Goal: Information Seeking & Learning: Learn about a topic

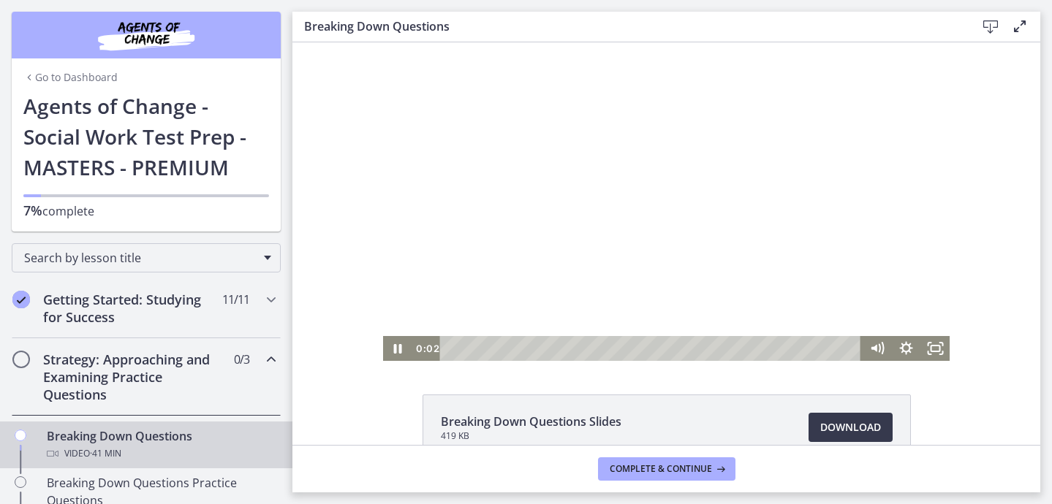
click at [422, 314] on div at bounding box center [666, 201] width 567 height 319
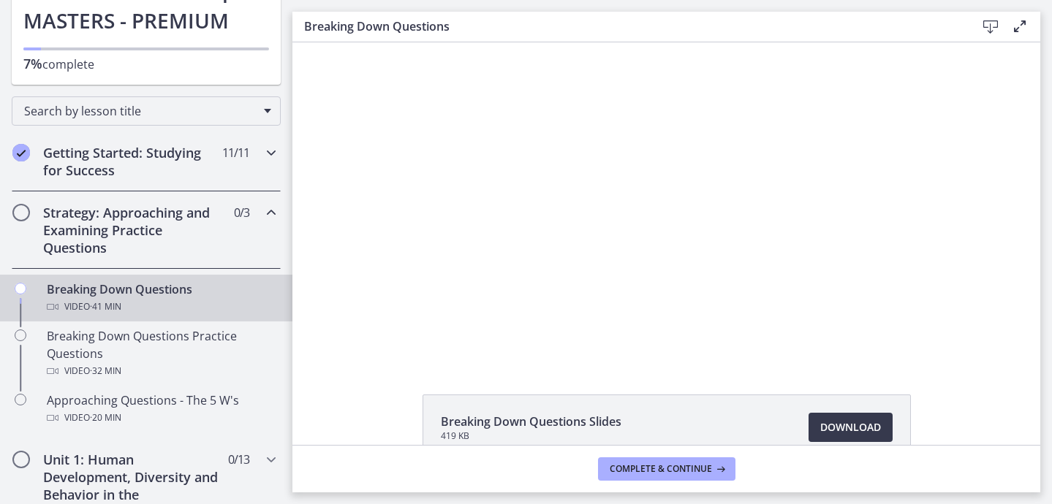
scroll to position [156, 0]
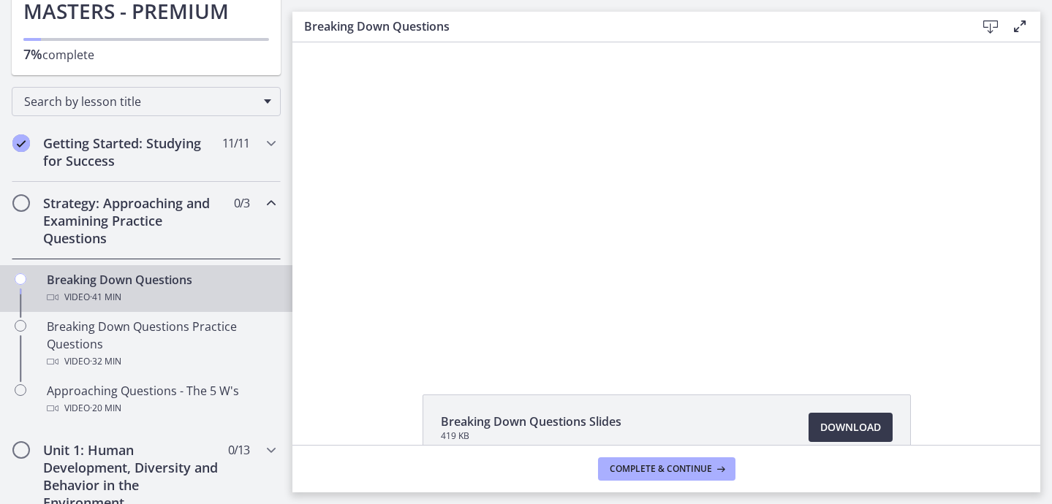
click at [265, 206] on icon "Chapters" at bounding box center [271, 203] width 18 height 18
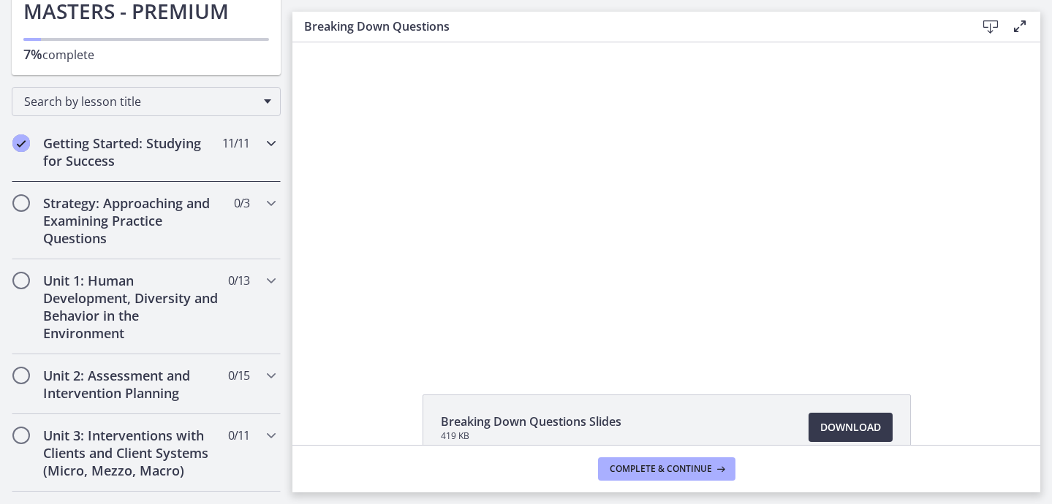
click at [143, 158] on h2 "Getting Started: Studying for Success" at bounding box center [132, 152] width 178 height 35
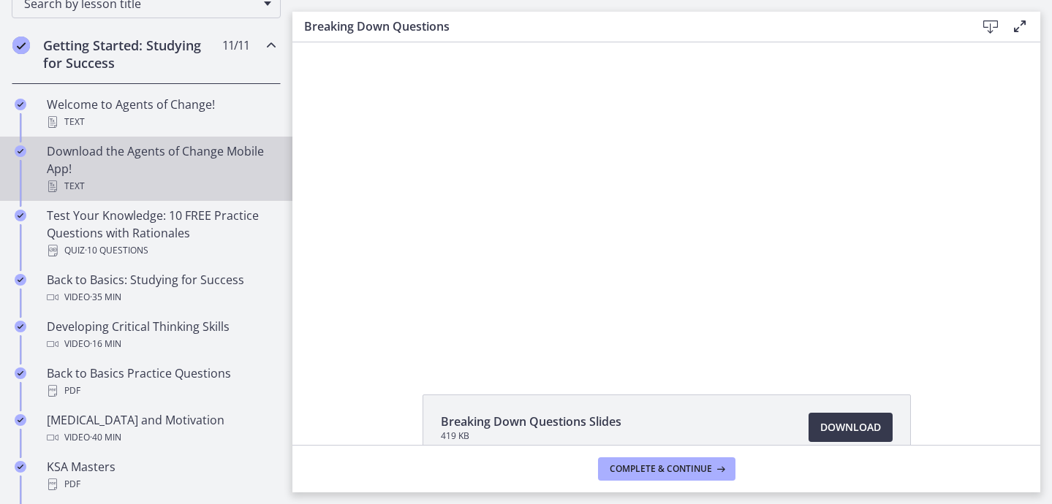
scroll to position [257, 0]
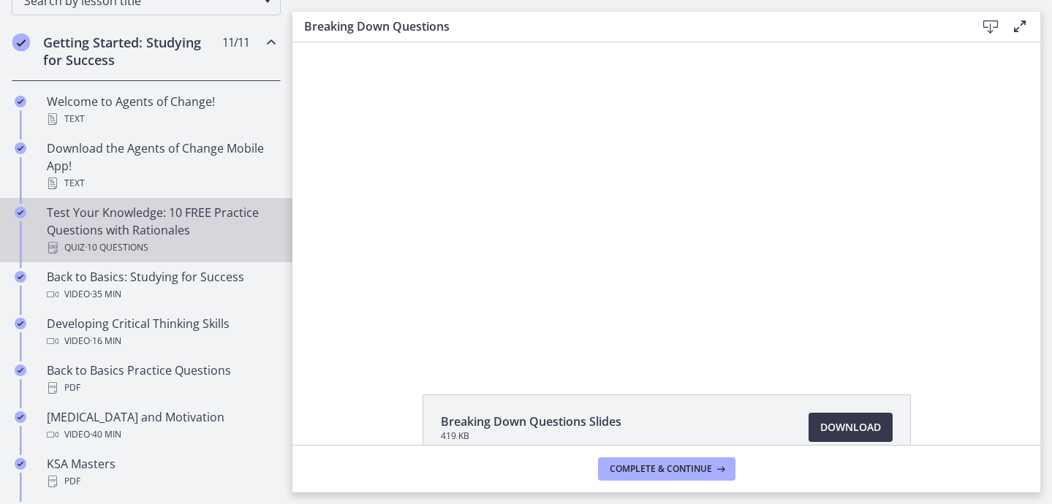
click at [197, 239] on div "Quiz · 10 Questions" at bounding box center [161, 248] width 228 height 18
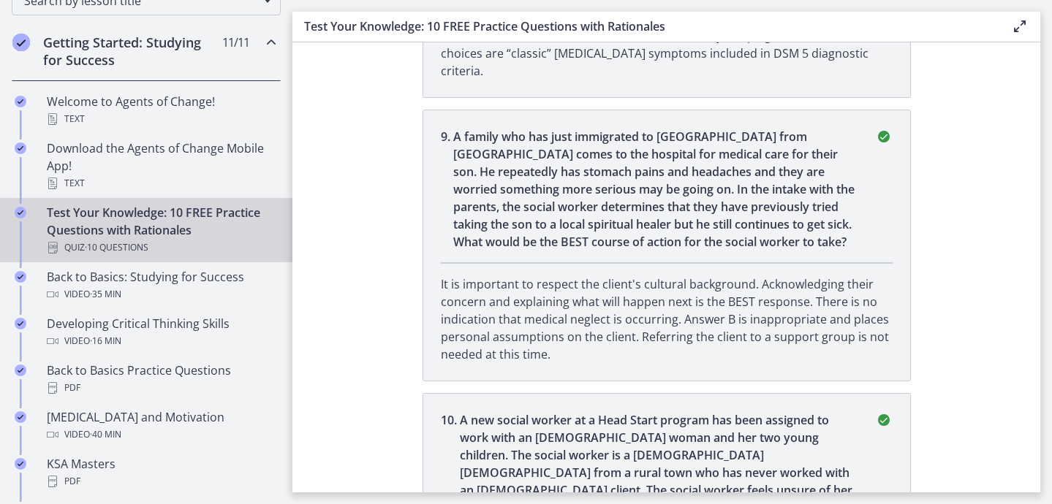
scroll to position [2152, 0]
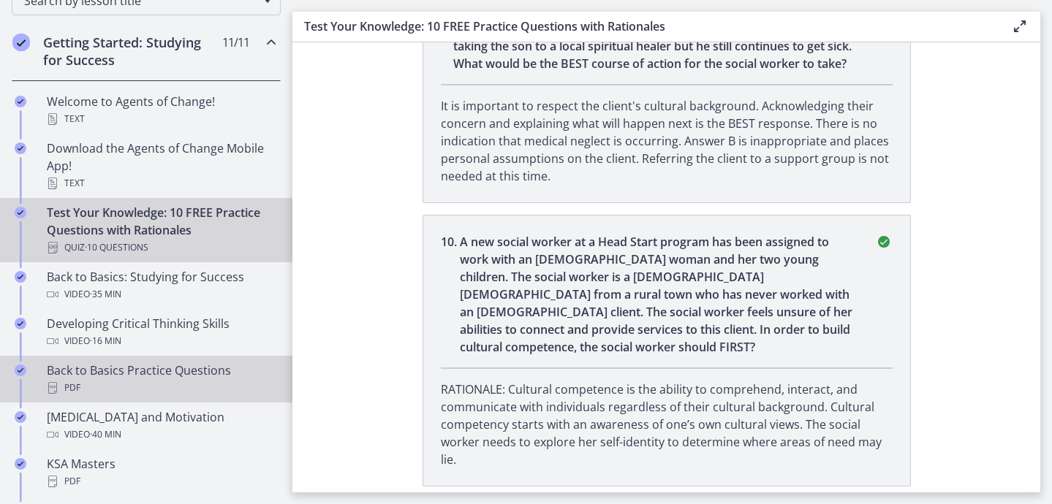
click at [154, 383] on div "PDF" at bounding box center [161, 388] width 228 height 18
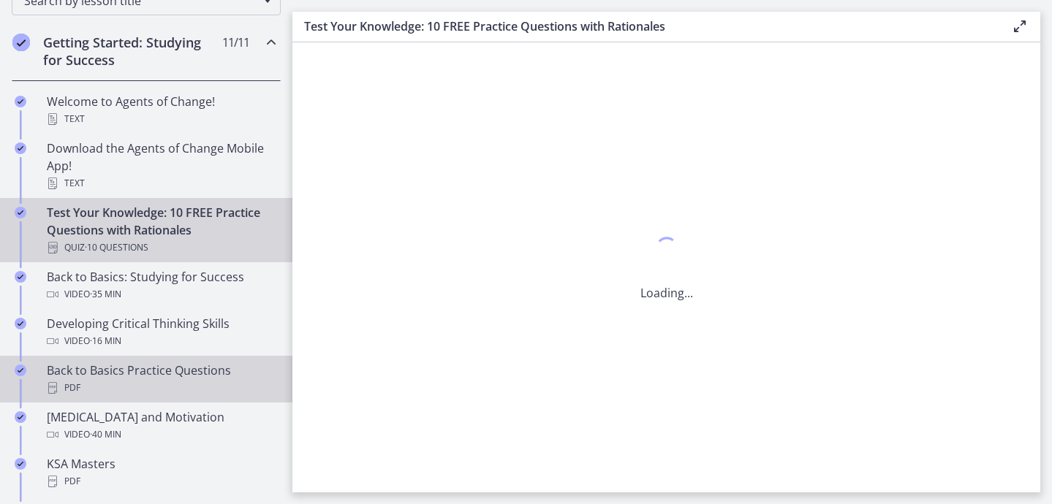
scroll to position [0, 0]
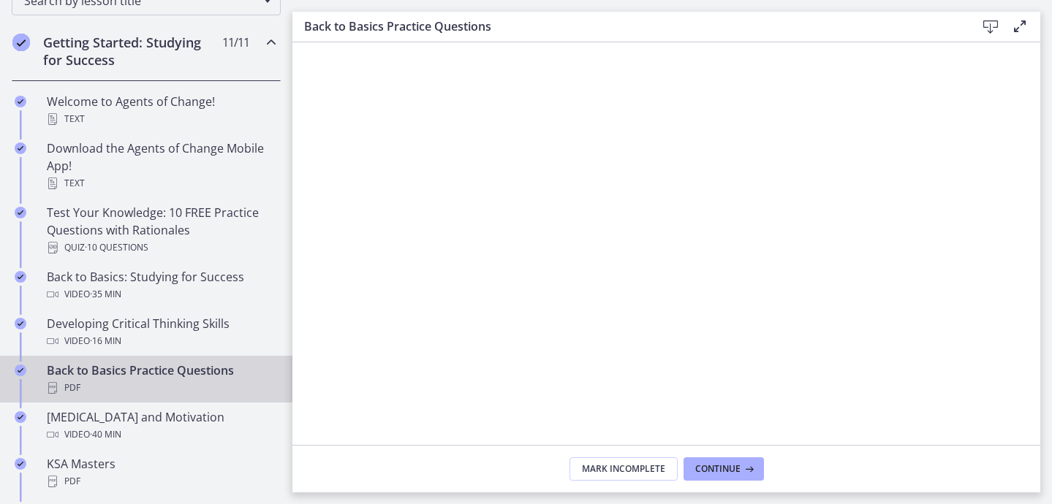
click at [991, 27] on icon at bounding box center [991, 27] width 18 height 18
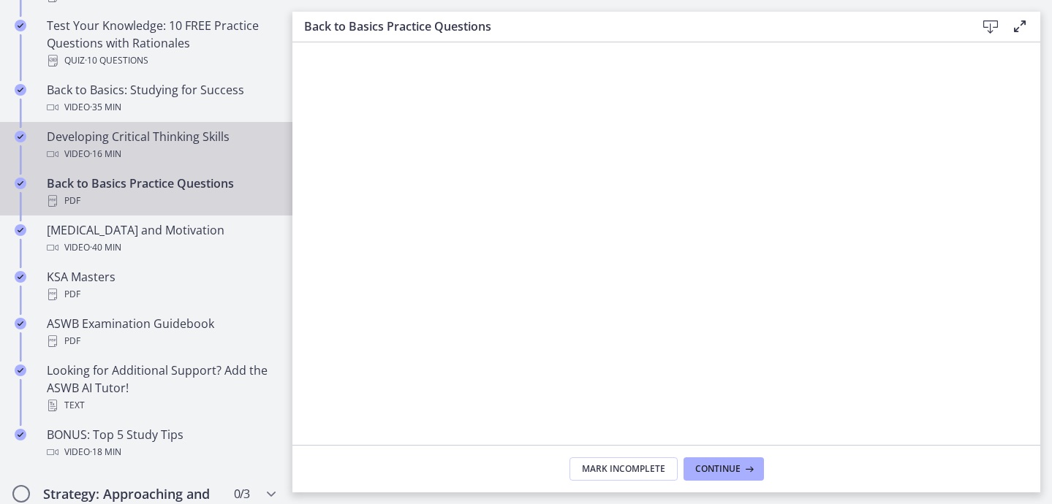
scroll to position [449, 0]
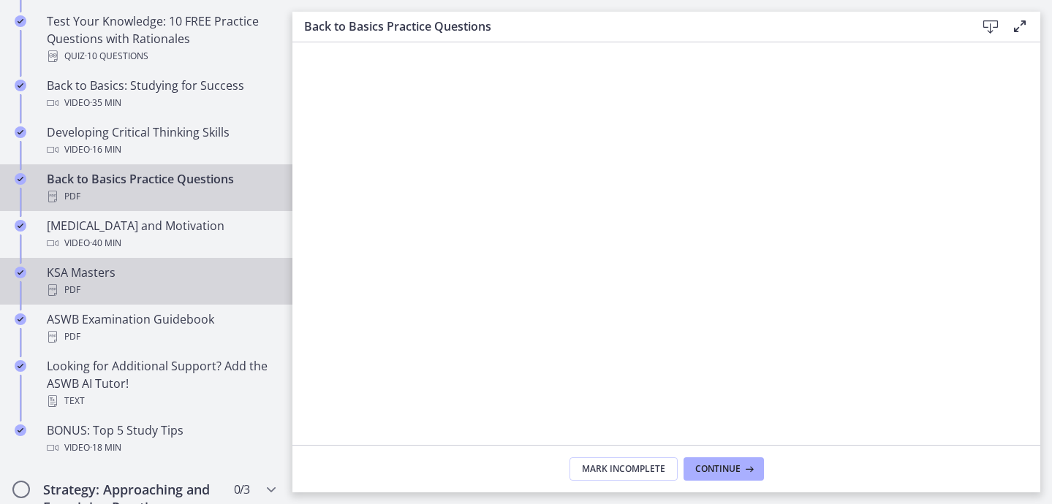
click at [173, 283] on div "PDF" at bounding box center [161, 290] width 228 height 18
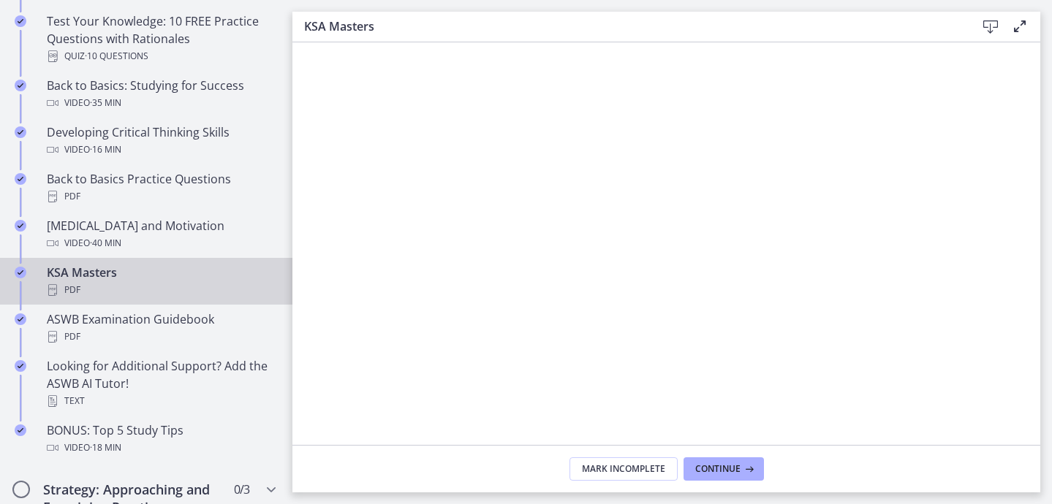
click at [991, 23] on icon at bounding box center [991, 27] width 18 height 18
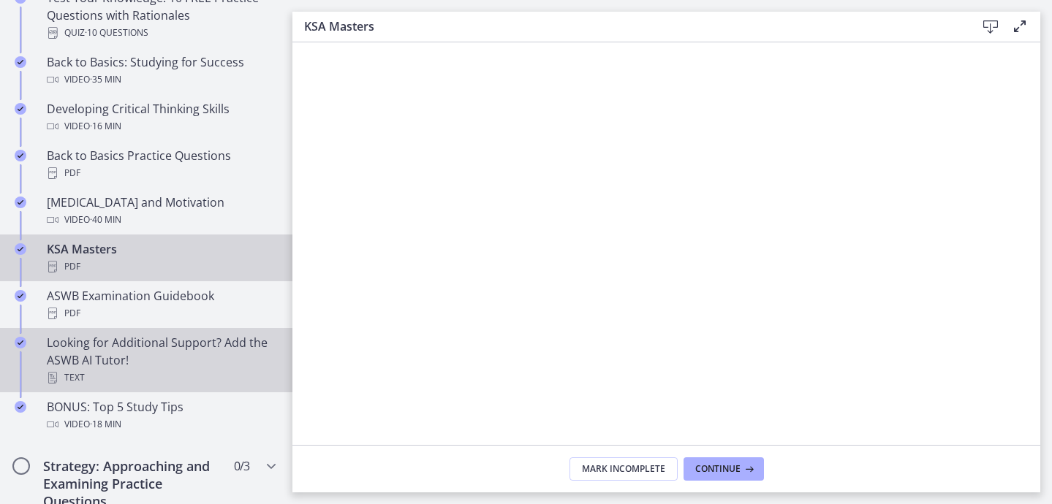
scroll to position [469, 0]
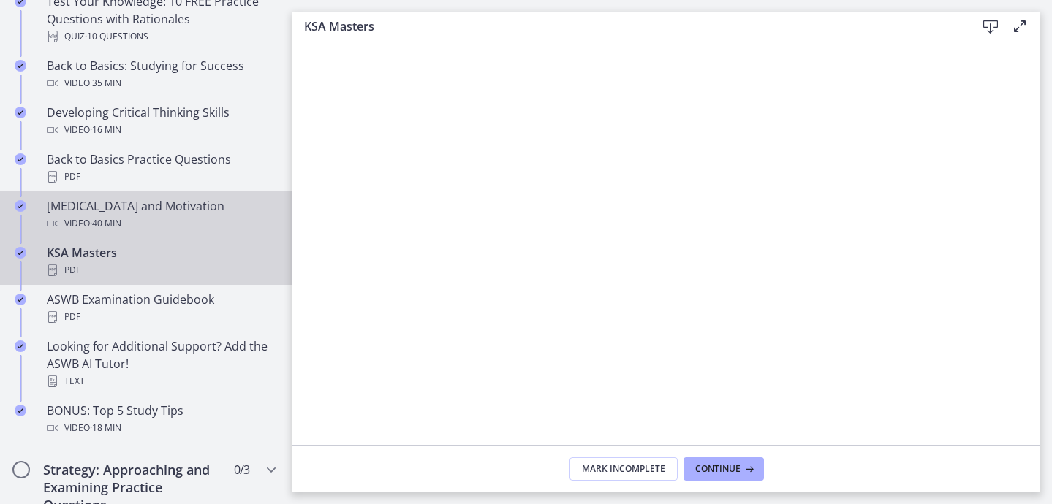
click at [212, 211] on div "[MEDICAL_DATA] and Motivation Video · 40 min" at bounding box center [161, 214] width 228 height 35
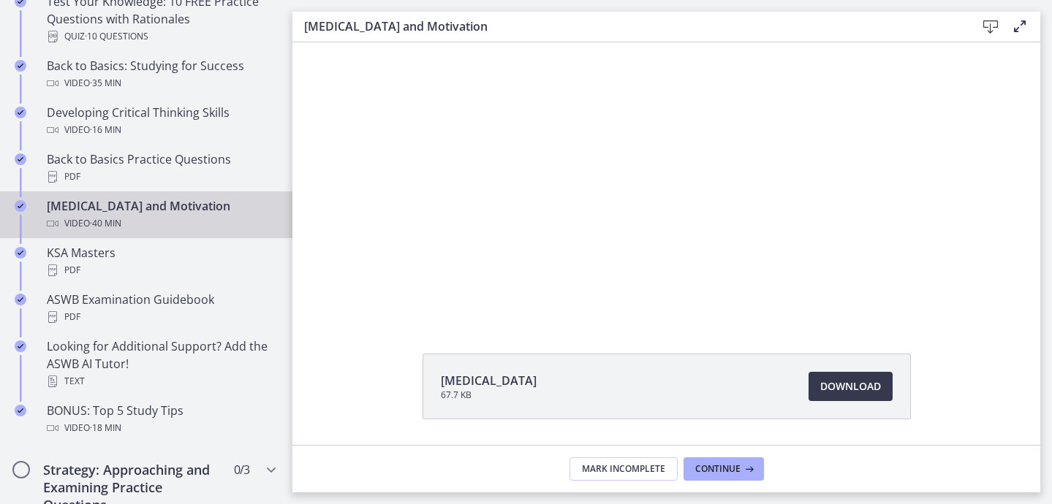
scroll to position [86, 0]
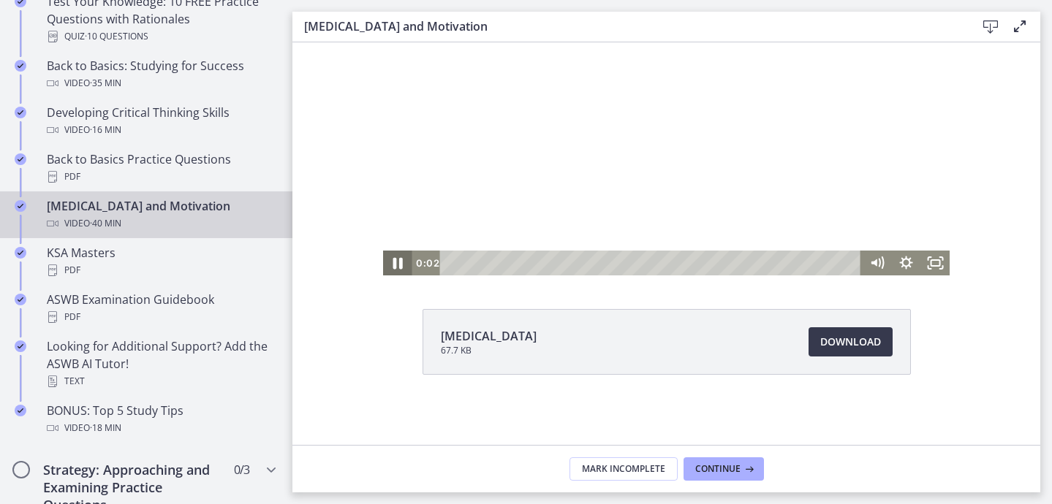
click at [396, 260] on icon "Pause" at bounding box center [398, 264] width 10 height 12
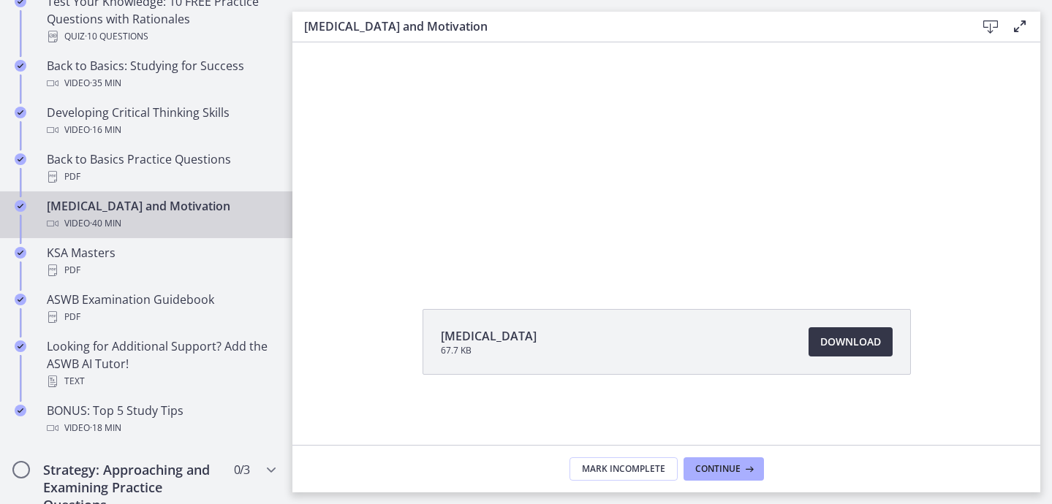
click at [837, 343] on span "Download Opens in a new window" at bounding box center [850, 342] width 61 height 18
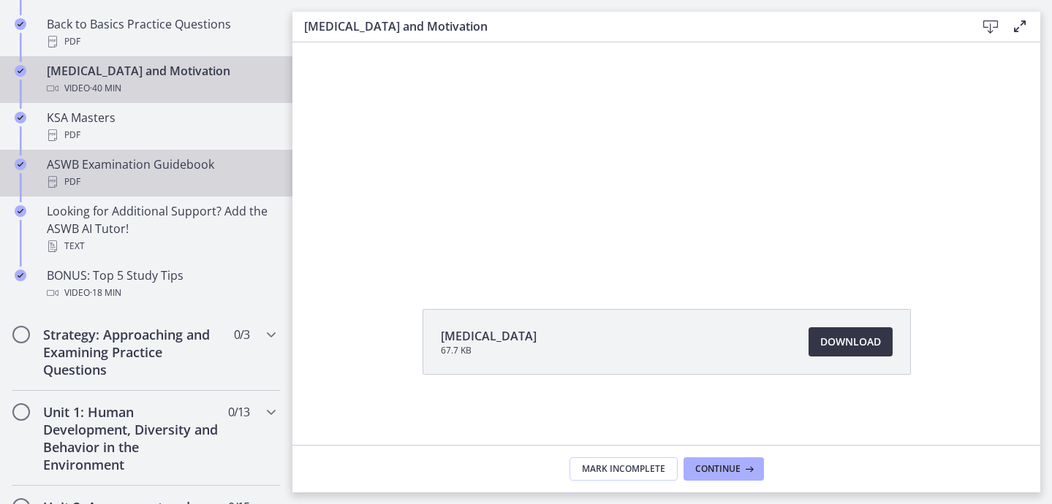
scroll to position [617, 0]
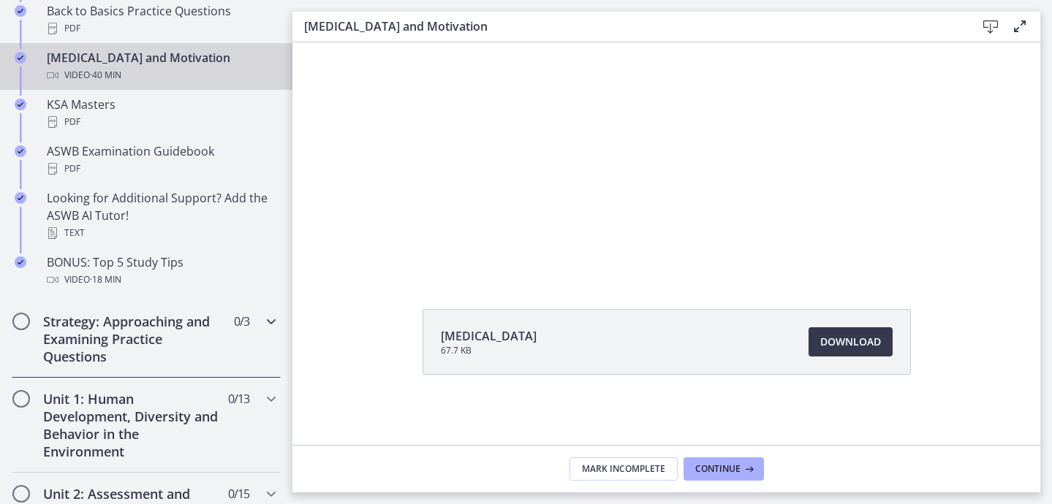
click at [230, 339] on div "Strategy: Approaching and Examining Practice Questions 0 / 3 Completed" at bounding box center [146, 338] width 269 height 77
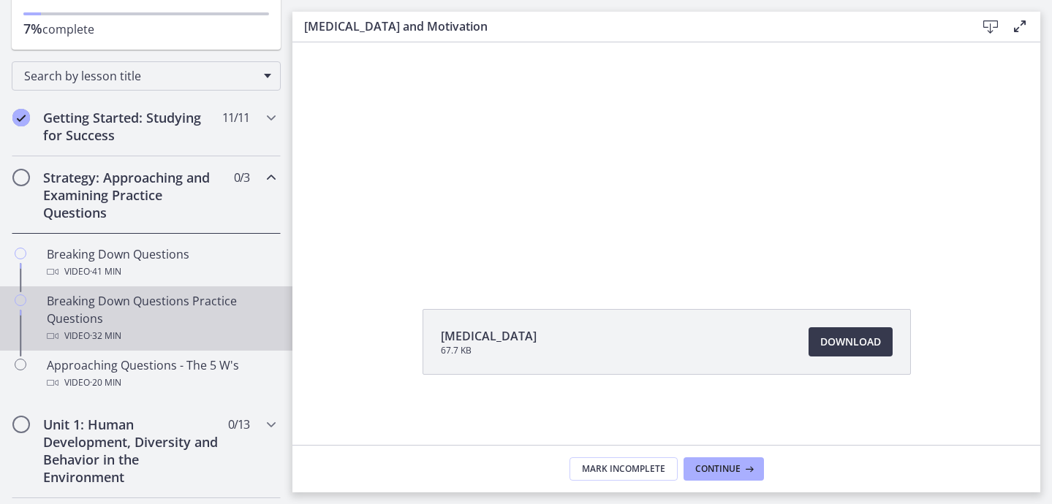
scroll to position [189, 0]
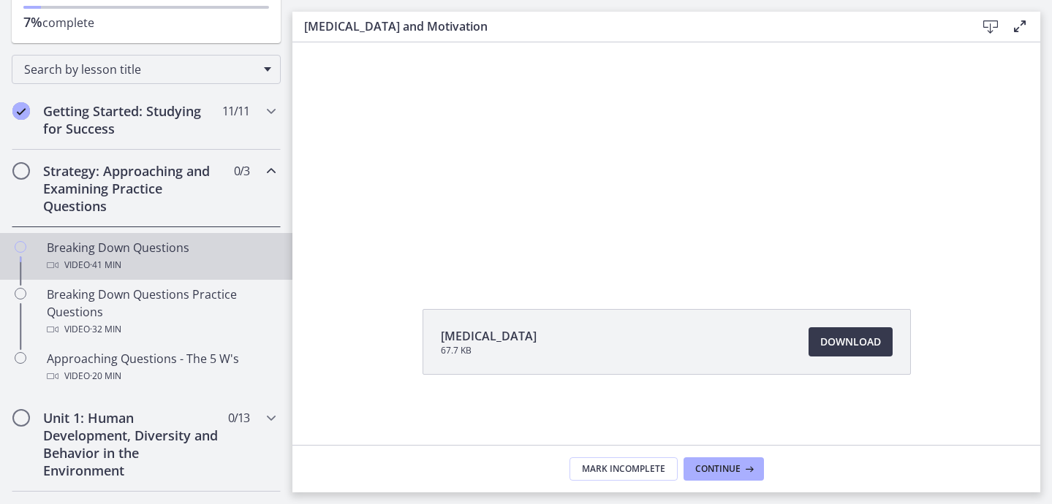
click at [170, 269] on div "Video · 41 min" at bounding box center [161, 266] width 228 height 18
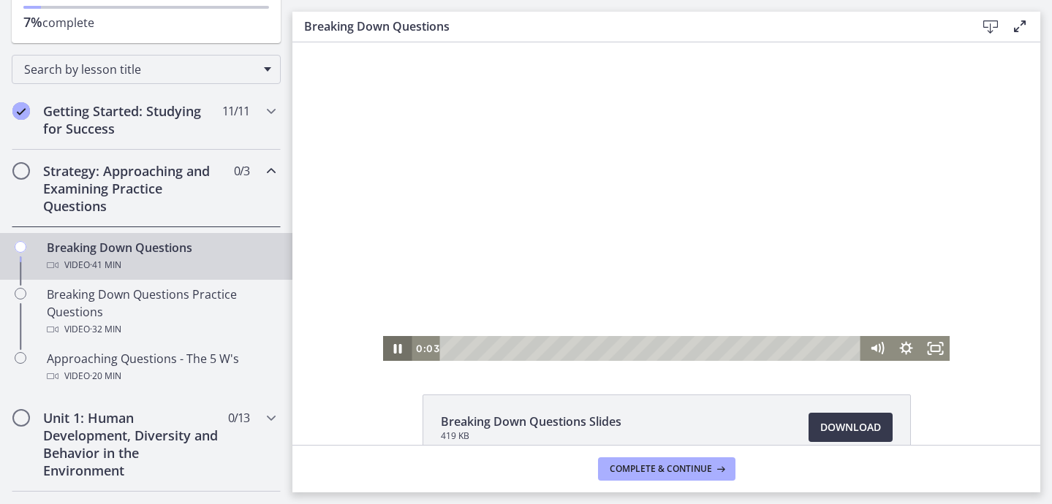
click at [397, 348] on icon "Pause" at bounding box center [397, 348] width 29 height 25
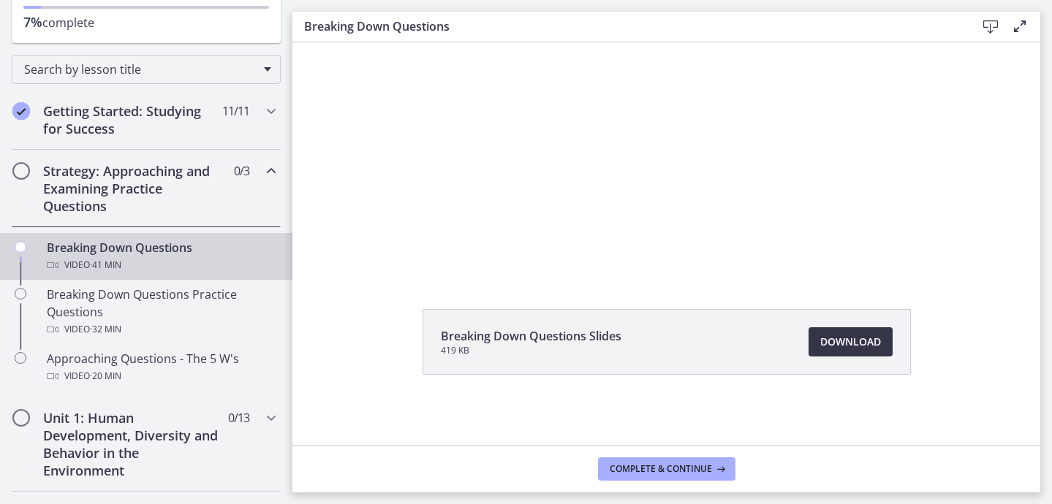
click at [847, 347] on span "Download Opens in a new window" at bounding box center [850, 342] width 61 height 18
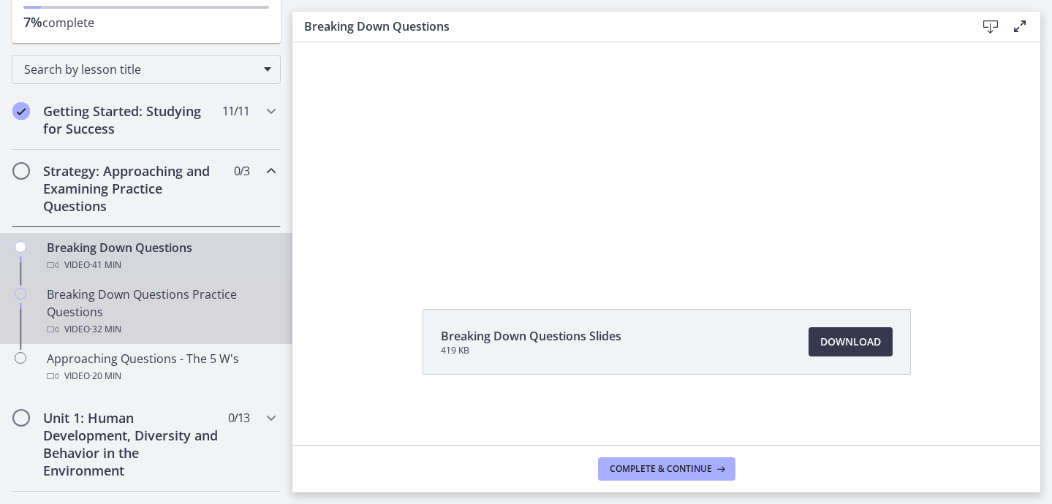
click at [164, 305] on div "Breaking Down Questions Practice Questions Video · 32 min" at bounding box center [161, 312] width 228 height 53
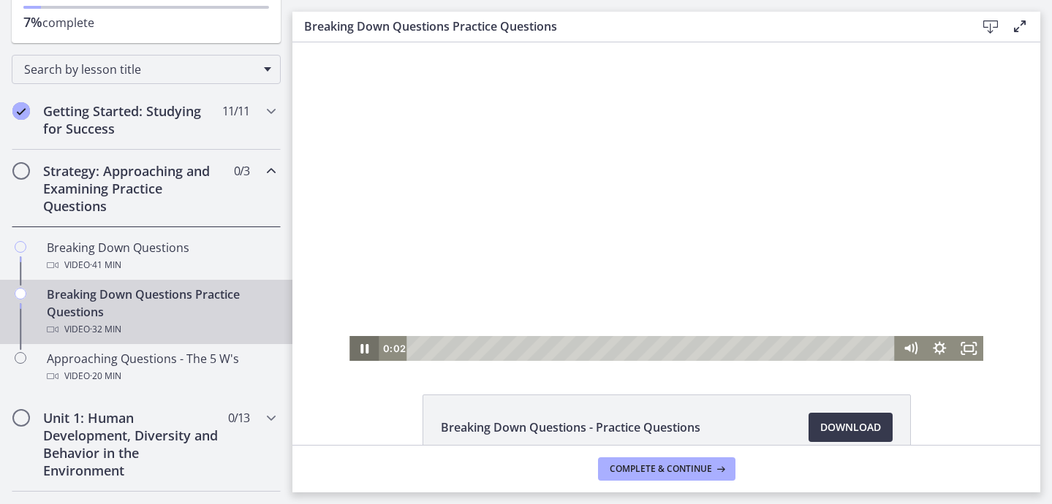
click at [363, 349] on icon "Pause" at bounding box center [364, 349] width 8 height 10
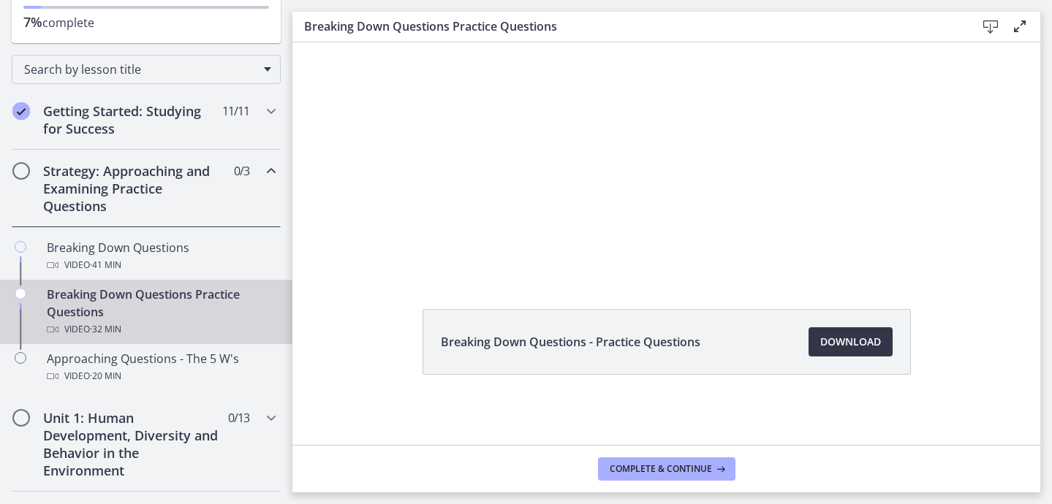
click at [849, 343] on span "Download Opens in a new window" at bounding box center [850, 342] width 61 height 18
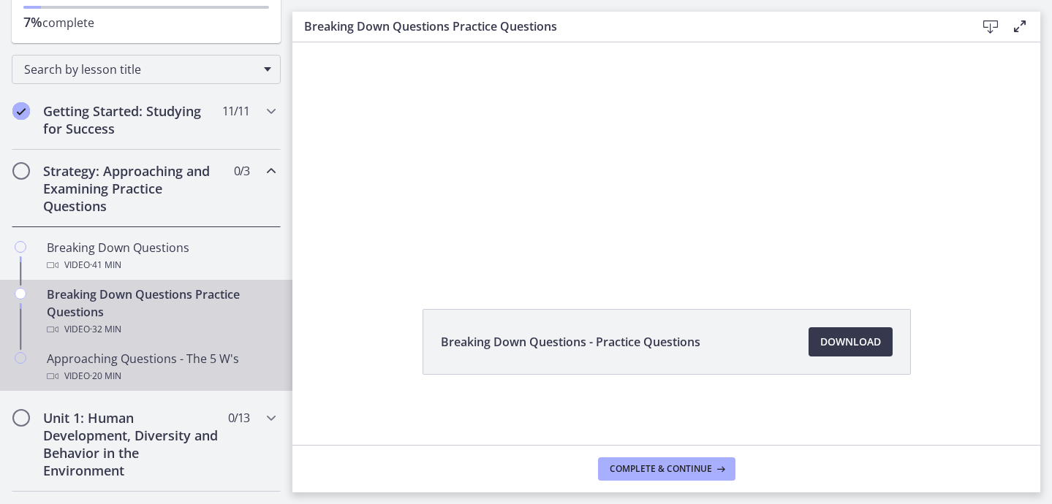
click at [192, 374] on div "Video · 20 min" at bounding box center [161, 377] width 228 height 18
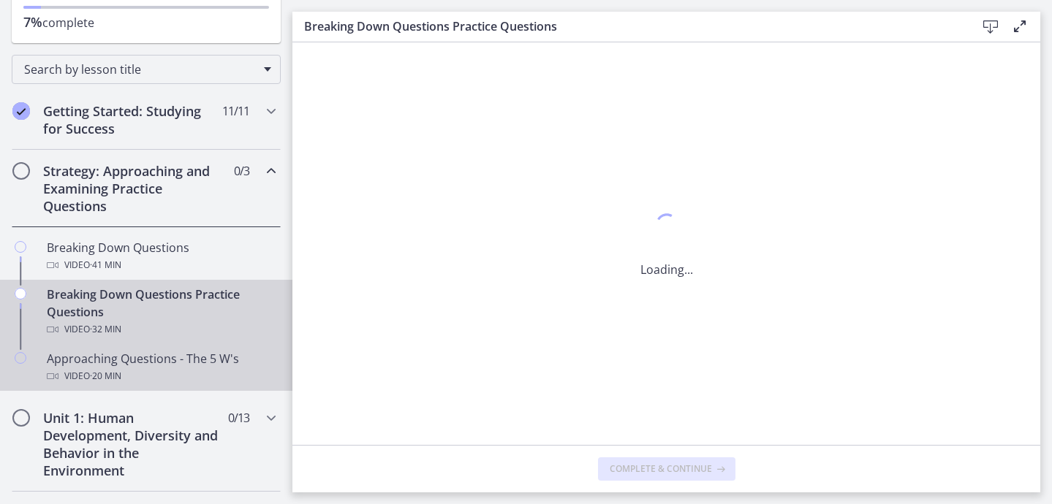
scroll to position [0, 0]
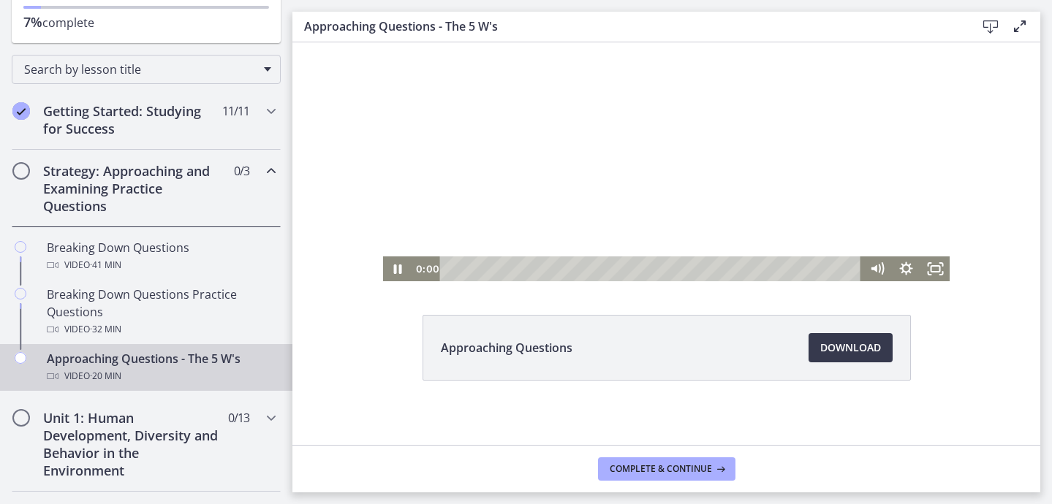
scroll to position [86, 0]
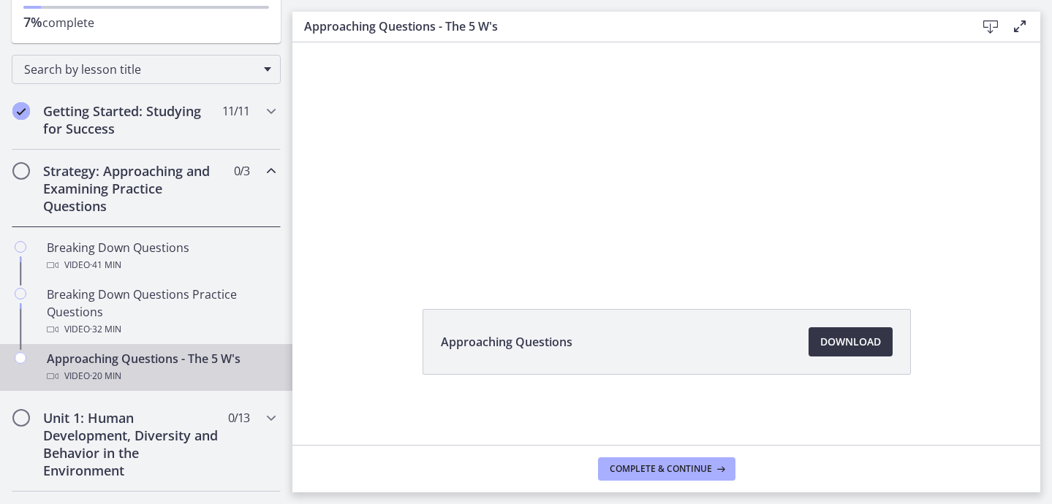
click at [840, 344] on span "Download Opens in a new window" at bounding box center [850, 342] width 61 height 18
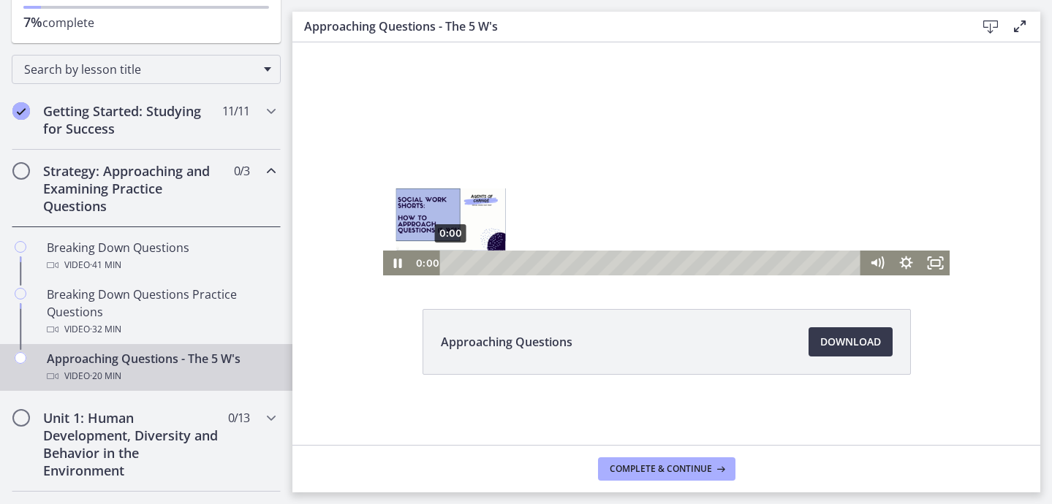
drag, startPoint x: 463, startPoint y: 262, endPoint x: 431, endPoint y: 264, distance: 32.9
click at [431, 264] on div "0:00 0:00" at bounding box center [637, 263] width 450 height 25
click at [389, 270] on icon "Pause" at bounding box center [397, 264] width 35 height 30
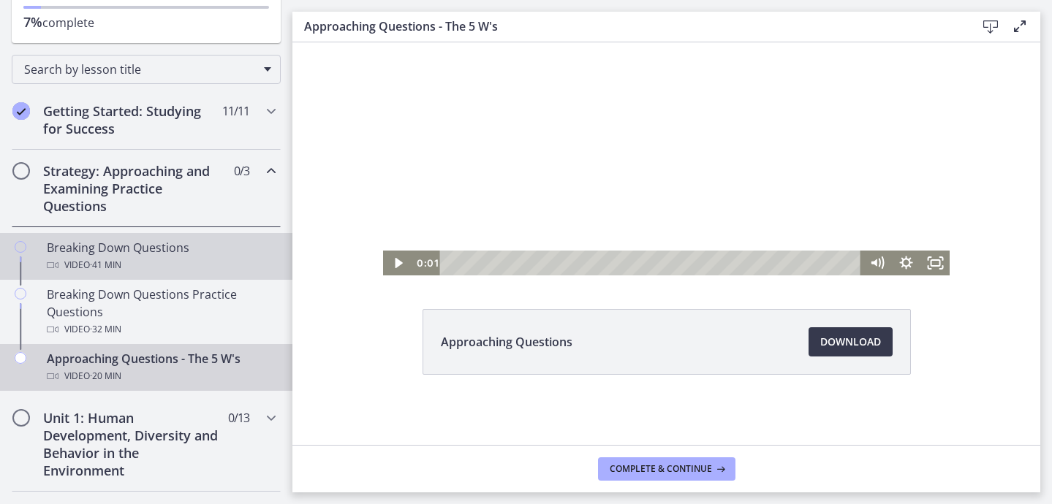
click at [219, 254] on div "Breaking Down Questions Video · 41 min" at bounding box center [161, 256] width 228 height 35
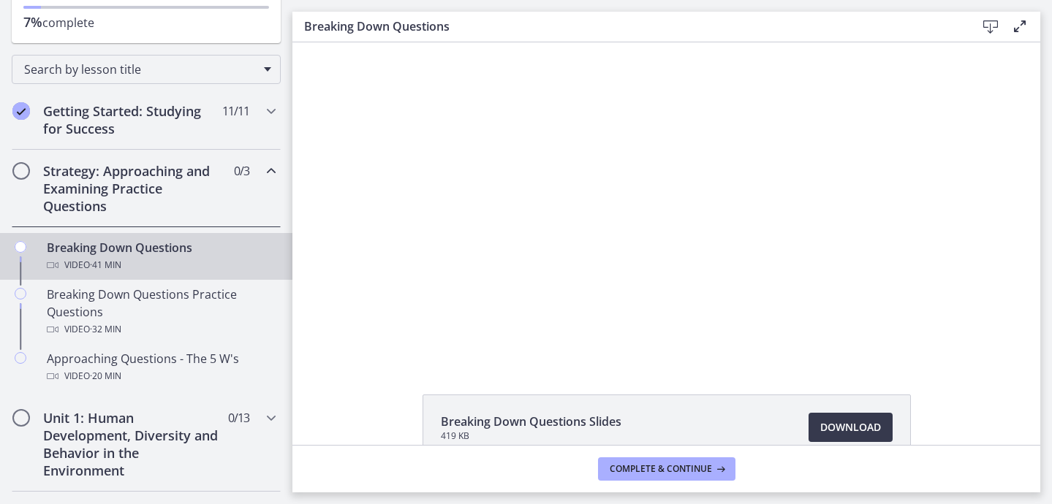
click at [194, 210] on h2 "Strategy: Approaching and Examining Practice Questions" at bounding box center [132, 188] width 178 height 53
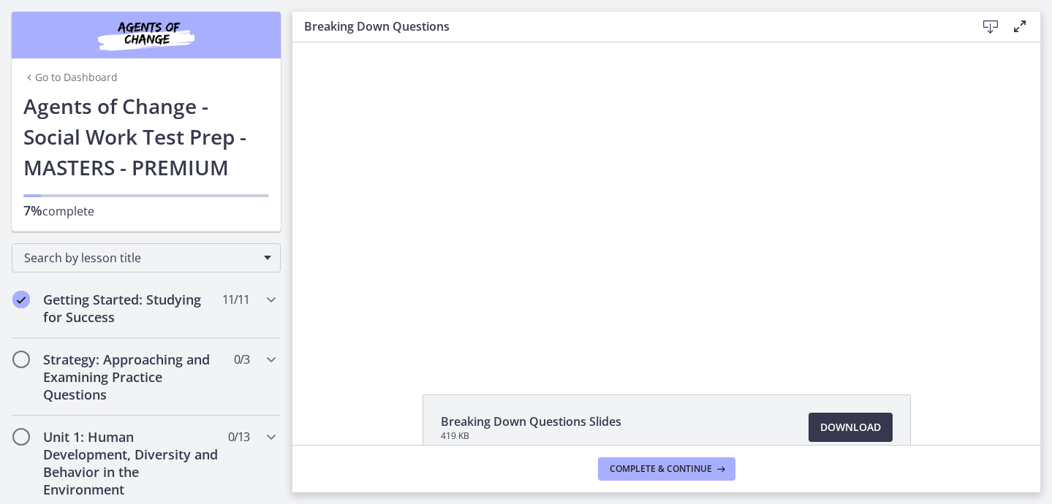
click at [194, 80] on div "Go to Dashboard" at bounding box center [146, 74] width 269 height 32
click at [165, 38] on img "Chapters" at bounding box center [145, 35] width 175 height 35
click at [81, 214] on p "7% complete" at bounding box center [146, 211] width 246 height 18
click at [1021, 29] on icon at bounding box center [1020, 27] width 18 height 18
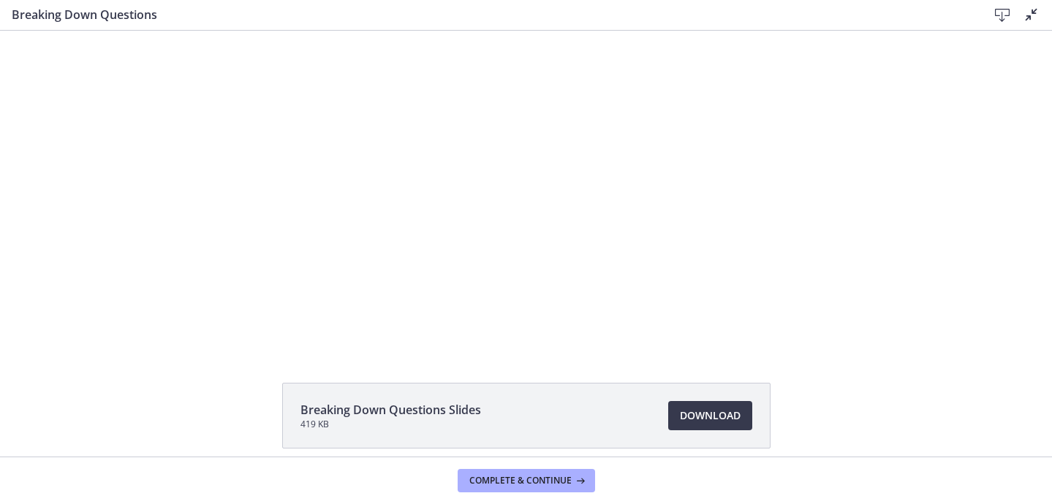
click at [1032, 15] on icon at bounding box center [1032, 15] width 18 height 18
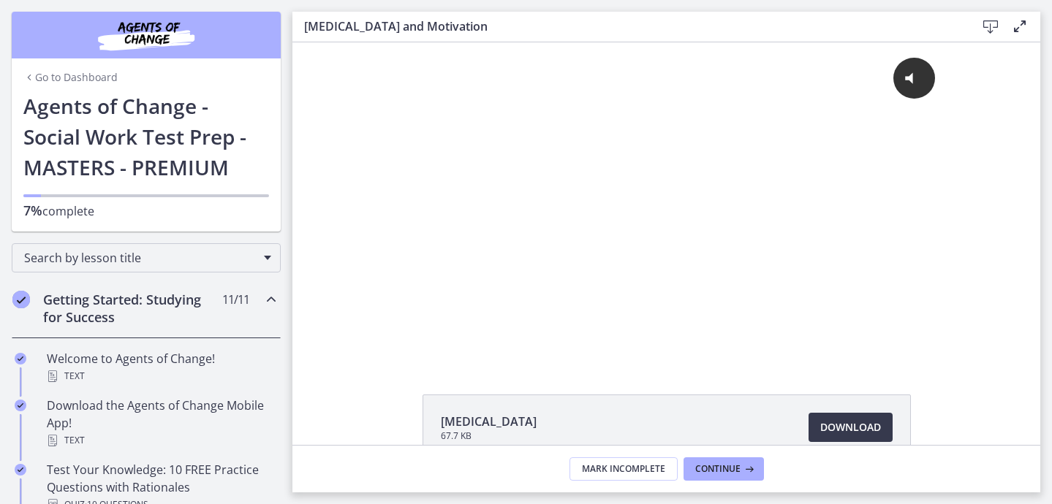
click at [132, 306] on h2 "Getting Started: Studying for Success" at bounding box center [132, 308] width 178 height 35
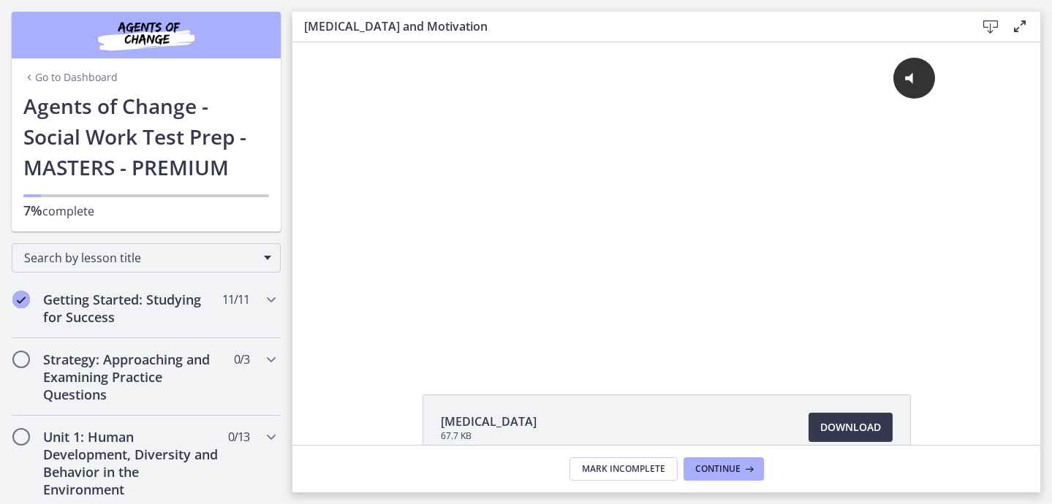
click at [115, 183] on div "7% complete" at bounding box center [146, 201] width 246 height 37
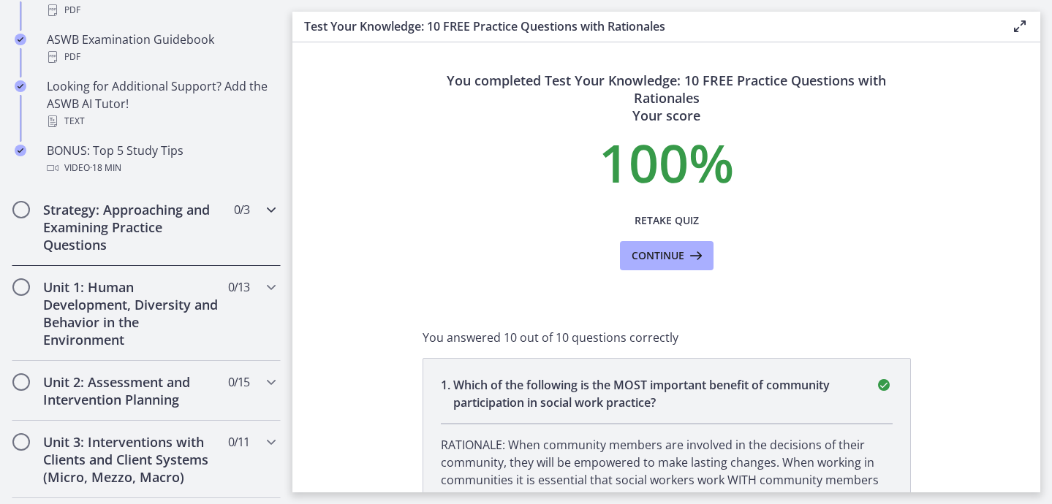
scroll to position [732, 0]
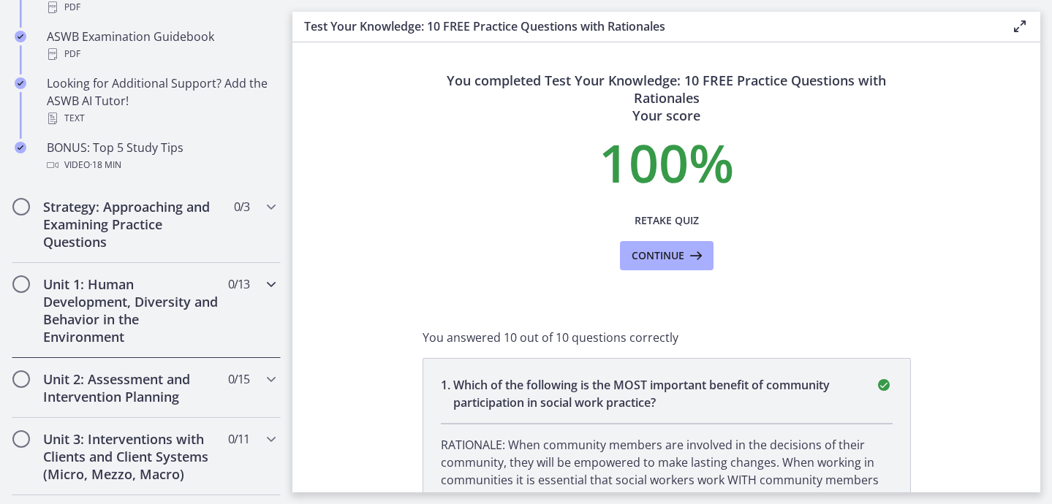
click at [216, 297] on h2 "Unit 1: Human Development, Diversity and Behavior in the Environment" at bounding box center [132, 311] width 178 height 70
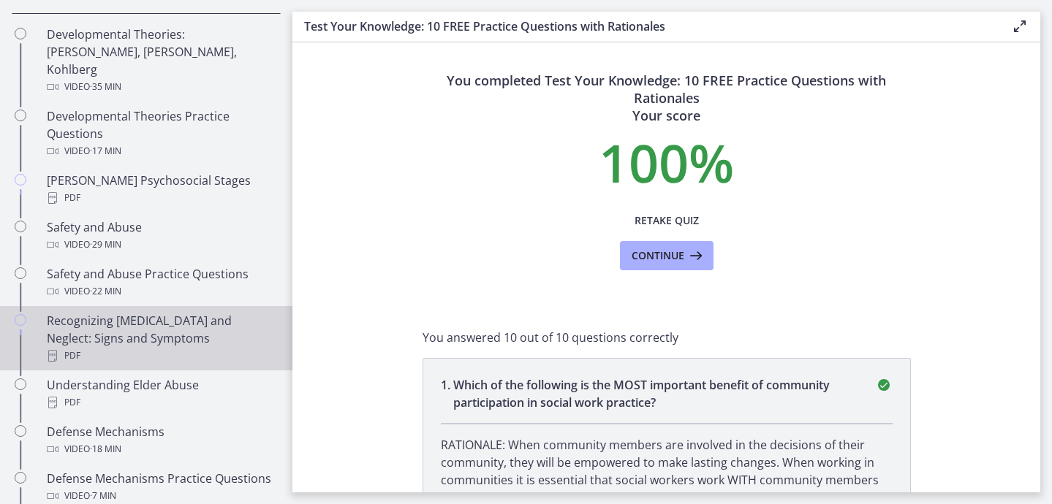
scroll to position [493, 0]
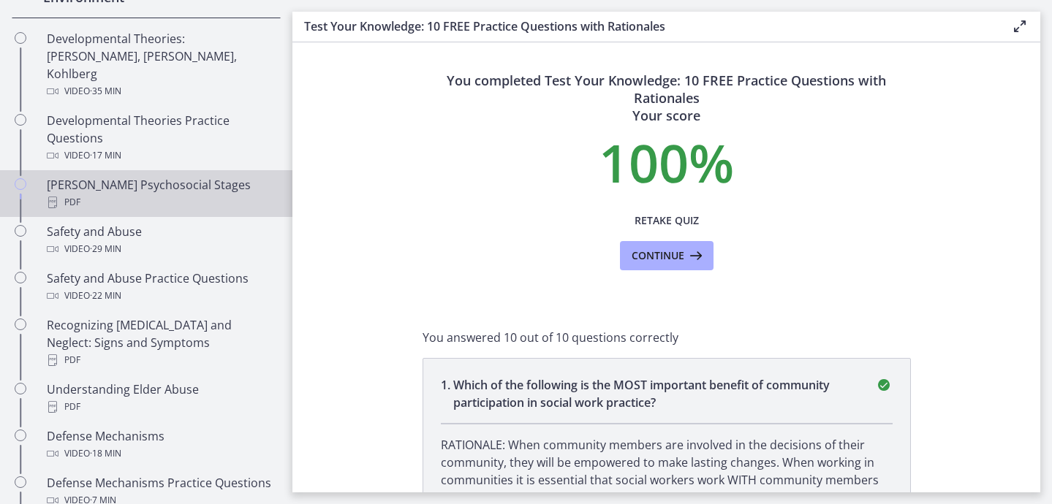
click at [175, 194] on div "PDF" at bounding box center [161, 203] width 228 height 18
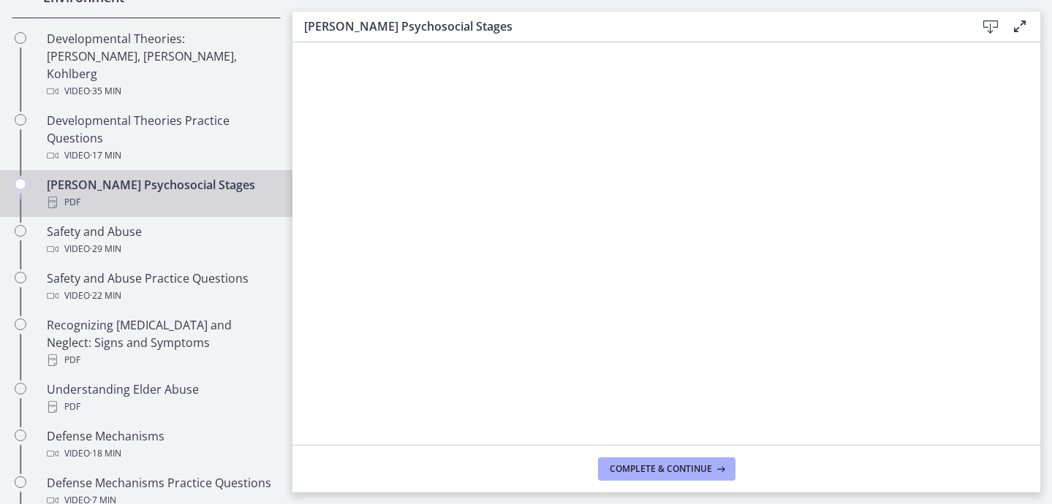
click at [989, 29] on icon at bounding box center [991, 27] width 18 height 18
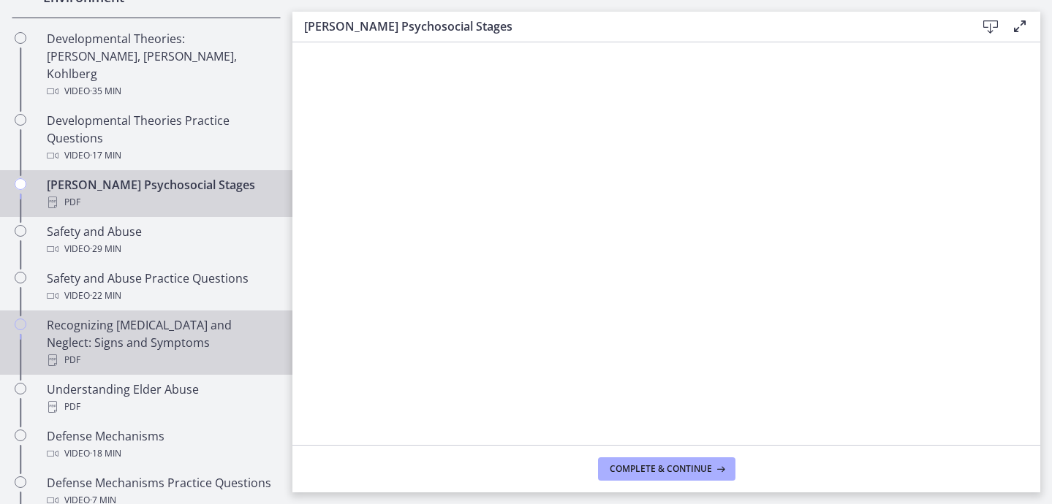
click at [178, 352] on div "PDF" at bounding box center [161, 361] width 228 height 18
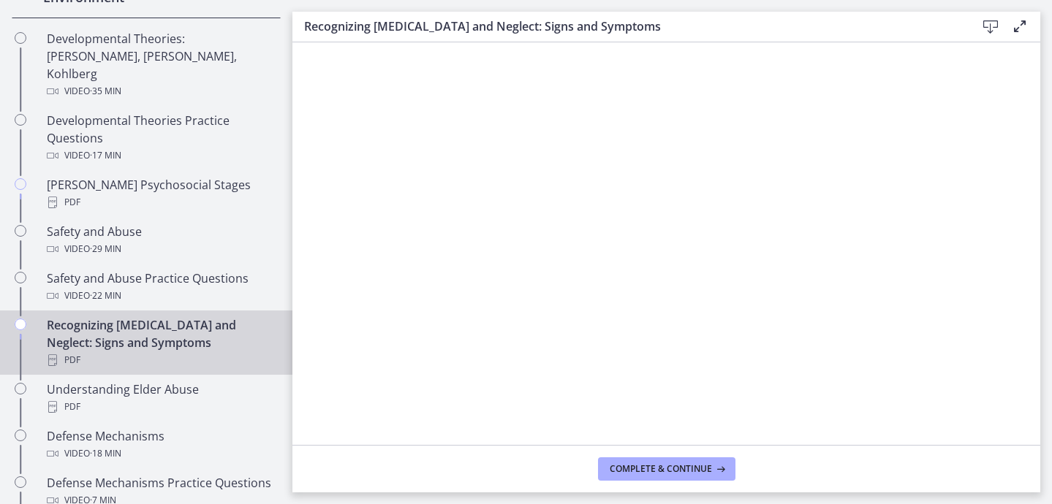
click at [985, 26] on icon at bounding box center [991, 27] width 18 height 18
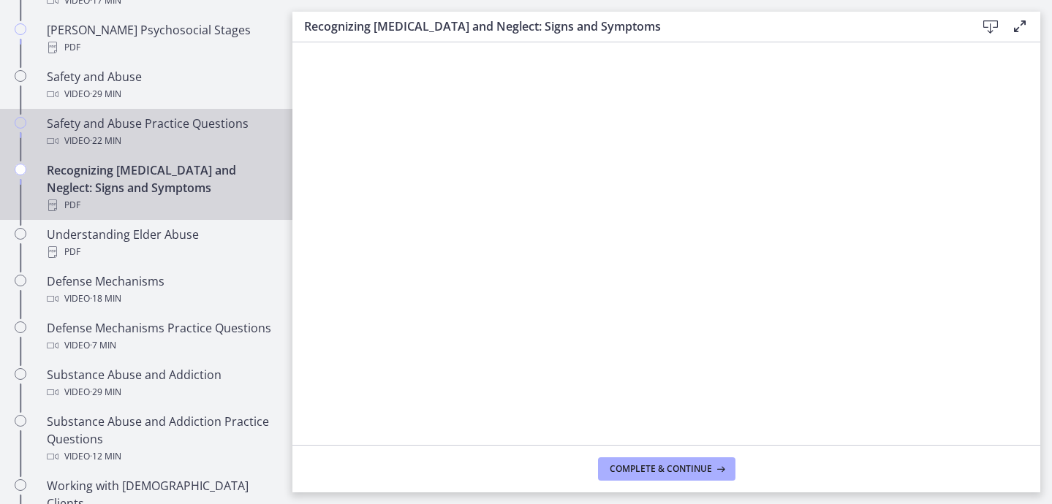
scroll to position [648, 0]
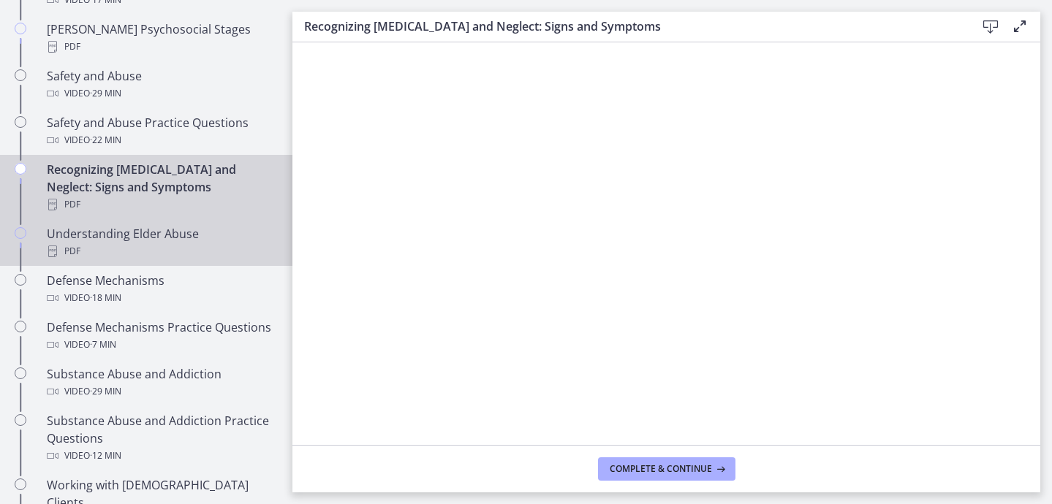
click at [140, 225] on div "Understanding Elder Abuse PDF" at bounding box center [161, 242] width 228 height 35
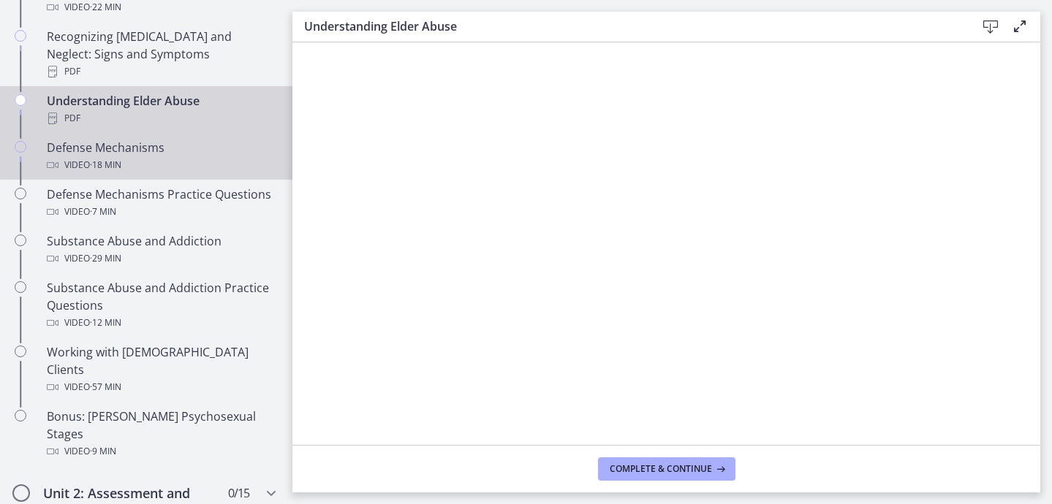
scroll to position [782, 0]
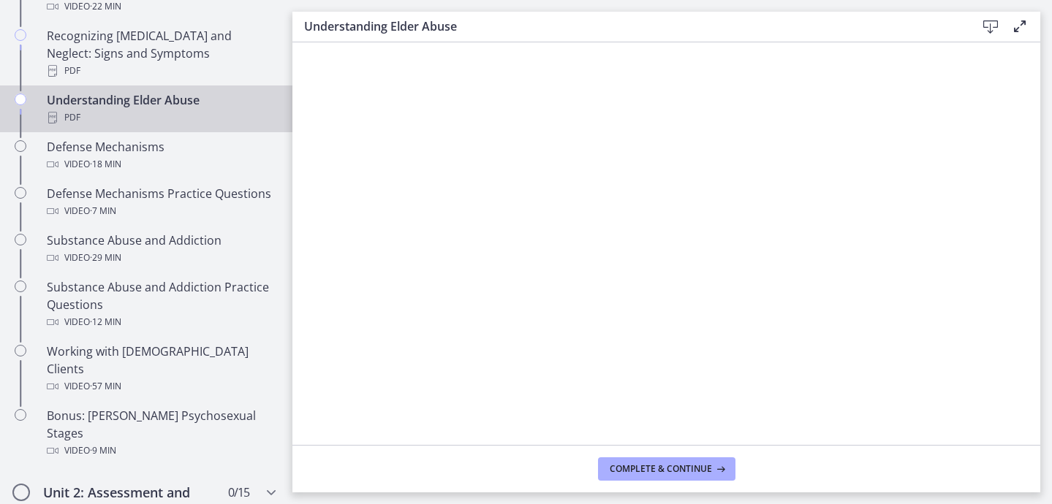
click at [984, 25] on icon at bounding box center [991, 27] width 18 height 18
